Goal: Task Accomplishment & Management: Manage account settings

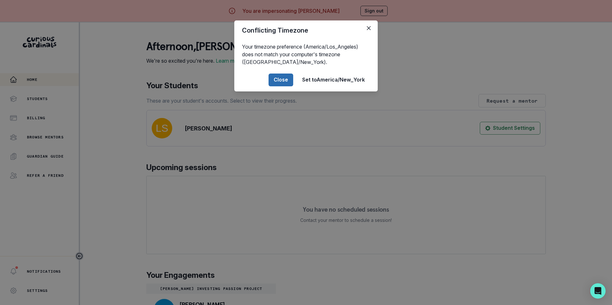
click at [283, 79] on button "Close" at bounding box center [281, 80] width 25 height 13
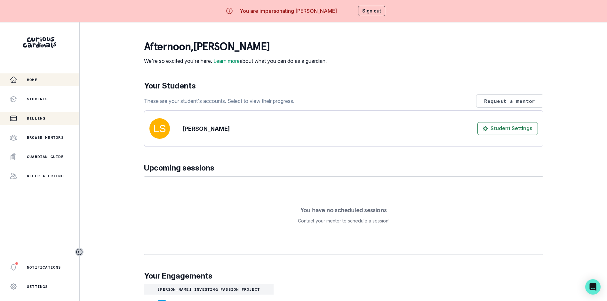
click at [35, 116] on p "Billing" at bounding box center [36, 118] width 18 height 5
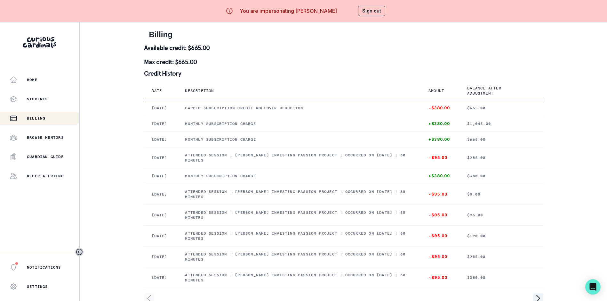
click at [375, 14] on button "Sign out" at bounding box center [371, 11] width 27 height 10
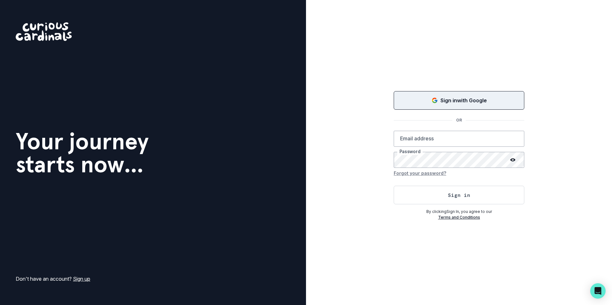
click at [414, 103] on div "Sign in with Google" at bounding box center [459, 101] width 115 height 8
